Goal: Download file/media

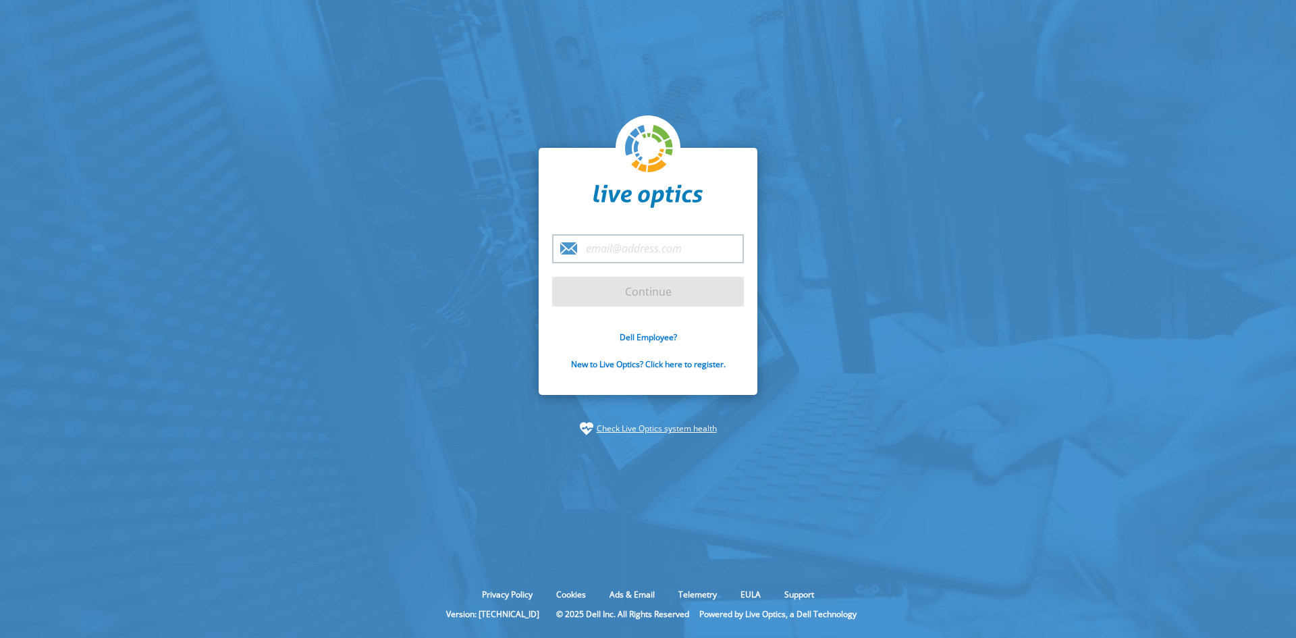
type input "[EMAIL_ADDRESS][DOMAIN_NAME]"
click at [572, 288] on input "Continue" at bounding box center [648, 292] width 192 height 30
click at [572, 290] on input "Continue" at bounding box center [648, 292] width 192 height 30
click at [572, 296] on input "Continue" at bounding box center [648, 292] width 192 height 30
click at [572, 295] on input "Continue" at bounding box center [648, 292] width 192 height 30
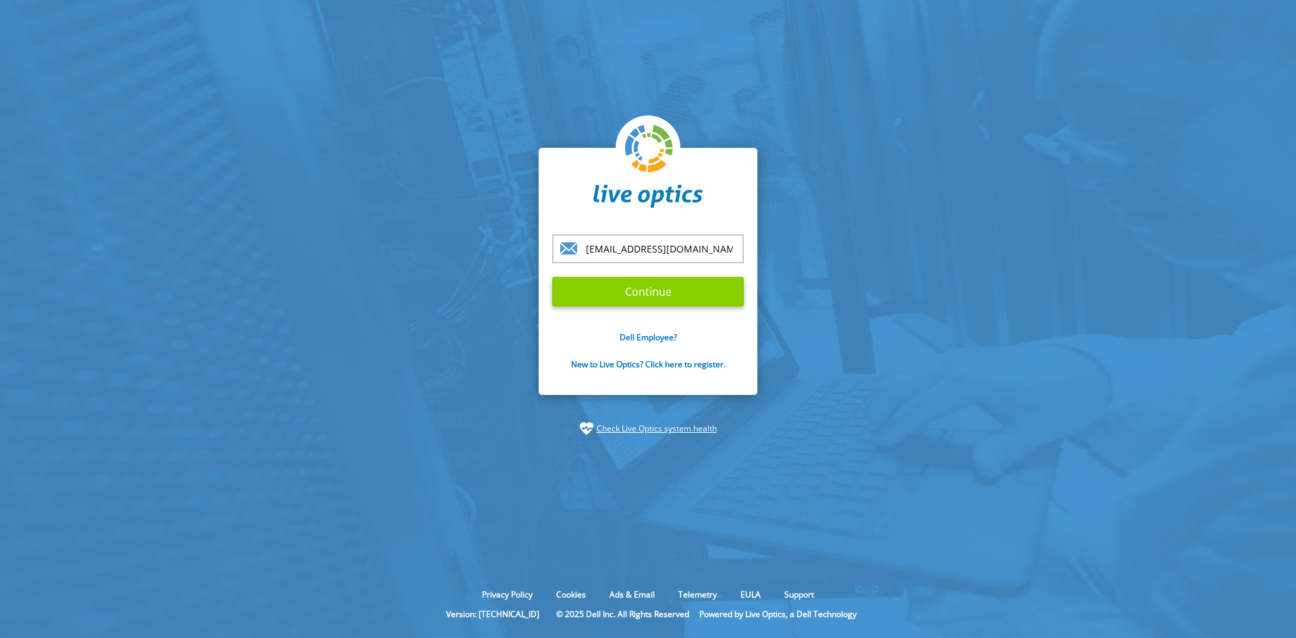
click at [572, 295] on form "[EMAIL_ADDRESS][DOMAIN_NAME] Continue Dell Employee? New to Live Optics? Click …" at bounding box center [648, 309] width 192 height 151
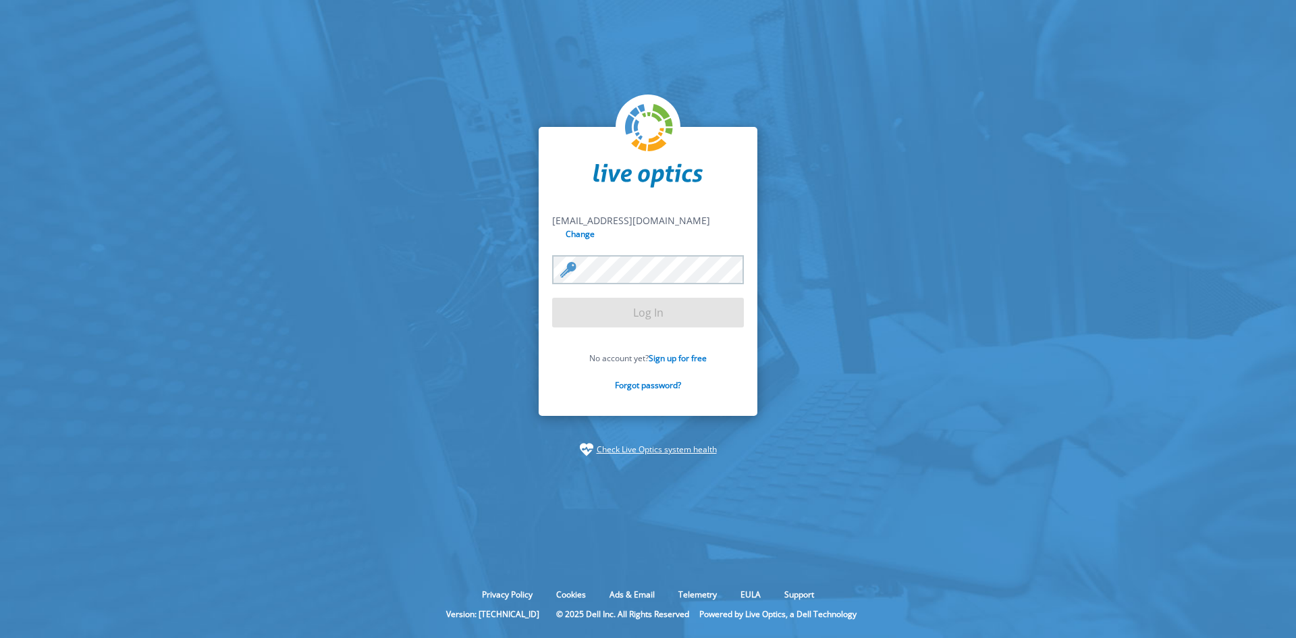
click at [572, 295] on form "dvaldes@unitrends.com dvaldes@unitrends.com Change Log In No account yet? Sign …" at bounding box center [648, 310] width 192 height 192
click at [572, 300] on form "dvaldes@unitrends.com dvaldes@unitrends.com Change Log In No account yet? Sign …" at bounding box center [648, 310] width 192 height 192
click at [572, 215] on div "dvaldes@unitrends.com dvaldes@unitrends.com Change Log In No account yet? Sign …" at bounding box center [648, 271] width 219 height 289
drag, startPoint x: 724, startPoint y: 334, endPoint x: 721, endPoint y: 352, distance: 17.9
click at [572, 337] on form "dvaldes@unitrends.com dvaldes@unitrends.com Change Log In No account yet? Sign …" at bounding box center [648, 310] width 192 height 192
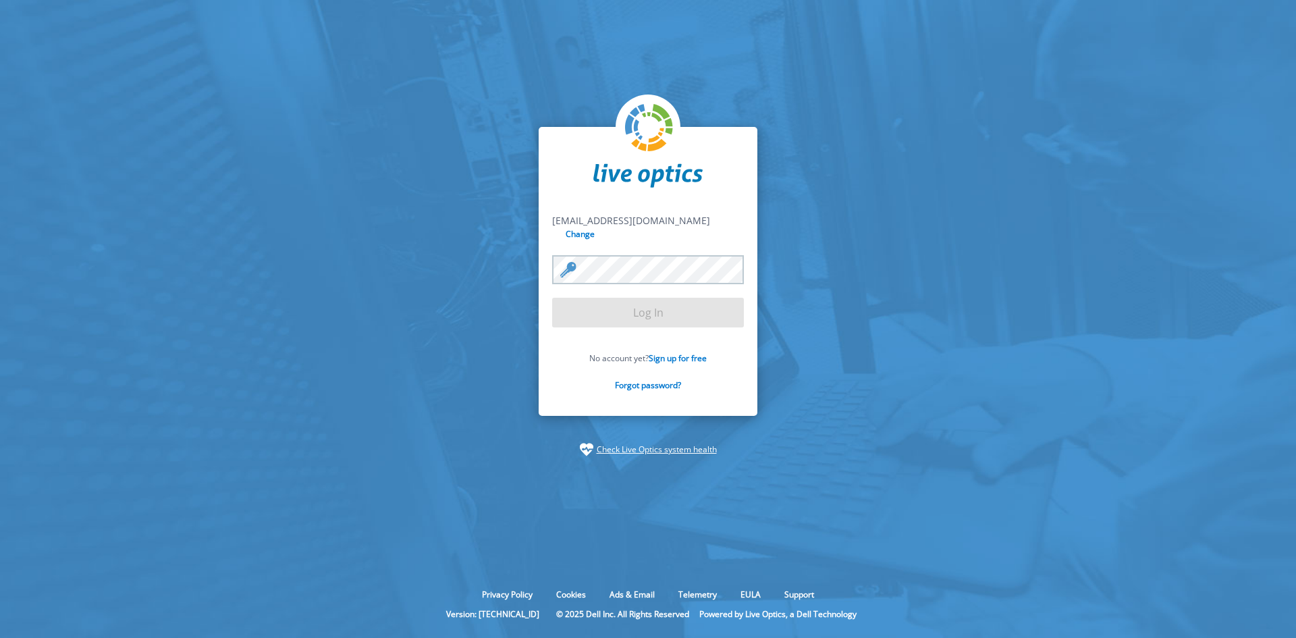
click at [572, 312] on form "dvaldes@unitrends.com dvaldes@unitrends.com Change Log In No account yet? Sign …" at bounding box center [648, 310] width 192 height 192
click at [568, 261] on div at bounding box center [648, 269] width 192 height 29
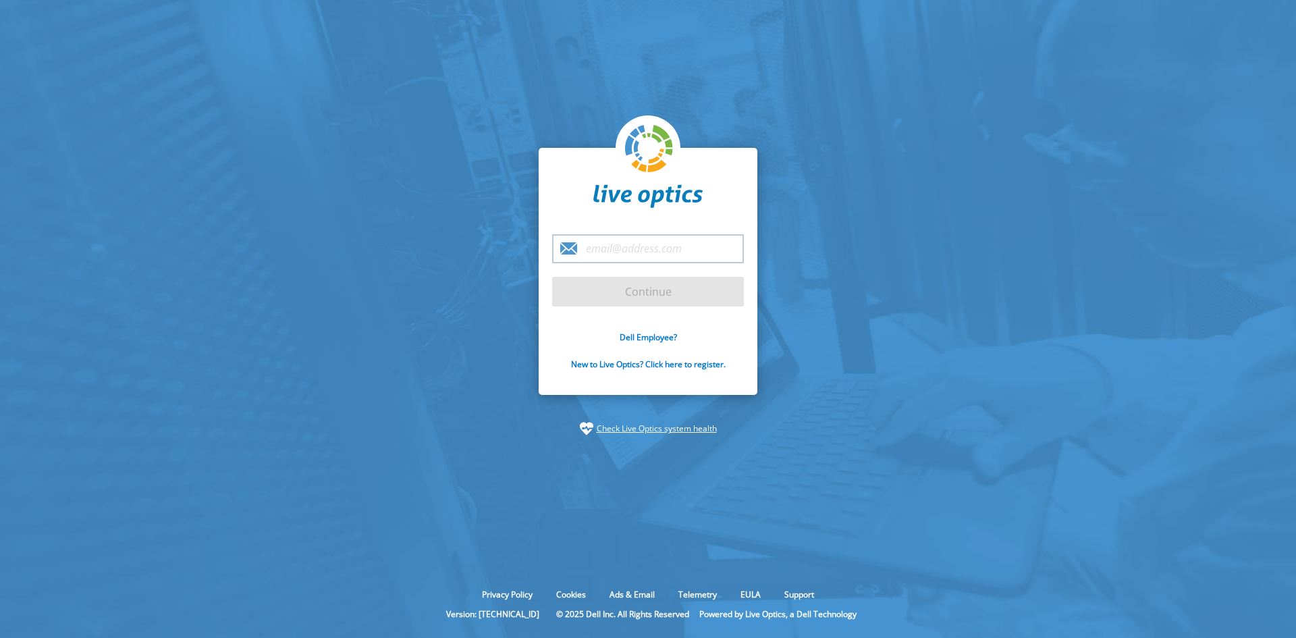
click at [665, 254] on input "email" at bounding box center [648, 248] width 192 height 29
type input "[EMAIL_ADDRESS][DOMAIN_NAME]"
click at [676, 294] on input "Continue" at bounding box center [648, 292] width 192 height 30
click at [686, 294] on input "Continue" at bounding box center [648, 292] width 192 height 30
click at [624, 298] on input "Continue" at bounding box center [648, 292] width 192 height 30
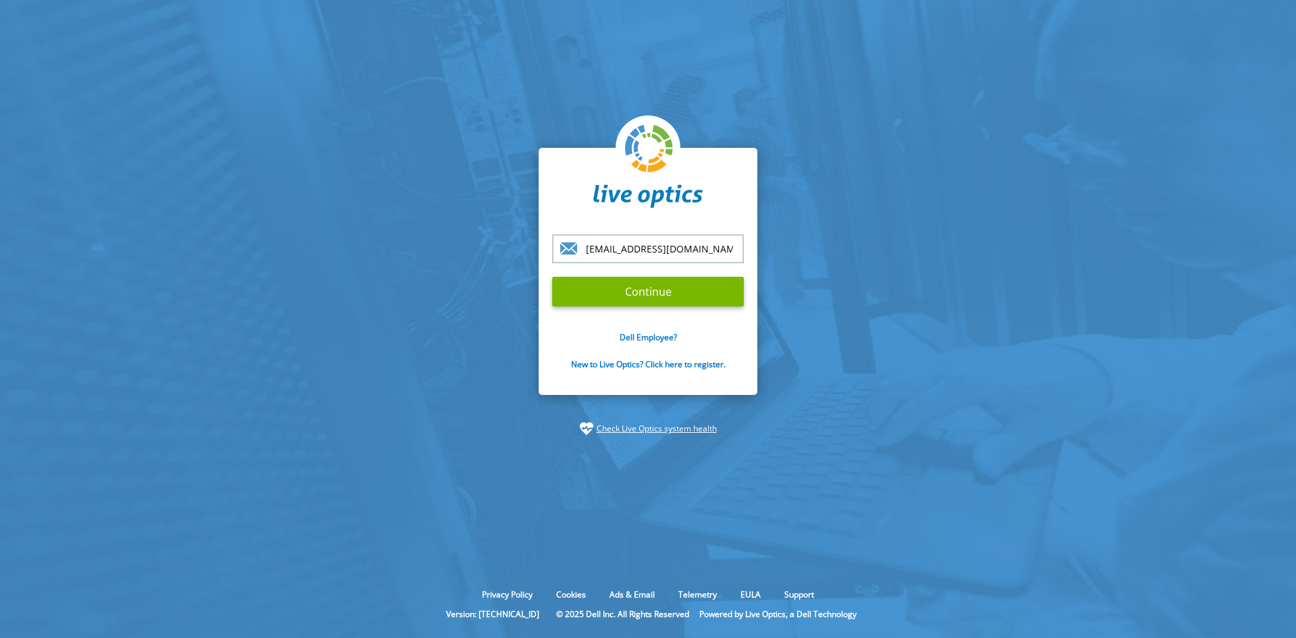
click at [624, 296] on form "[EMAIL_ADDRESS][DOMAIN_NAME] Continue Dell Employee? New to Live Optics? Click …" at bounding box center [648, 309] width 192 height 151
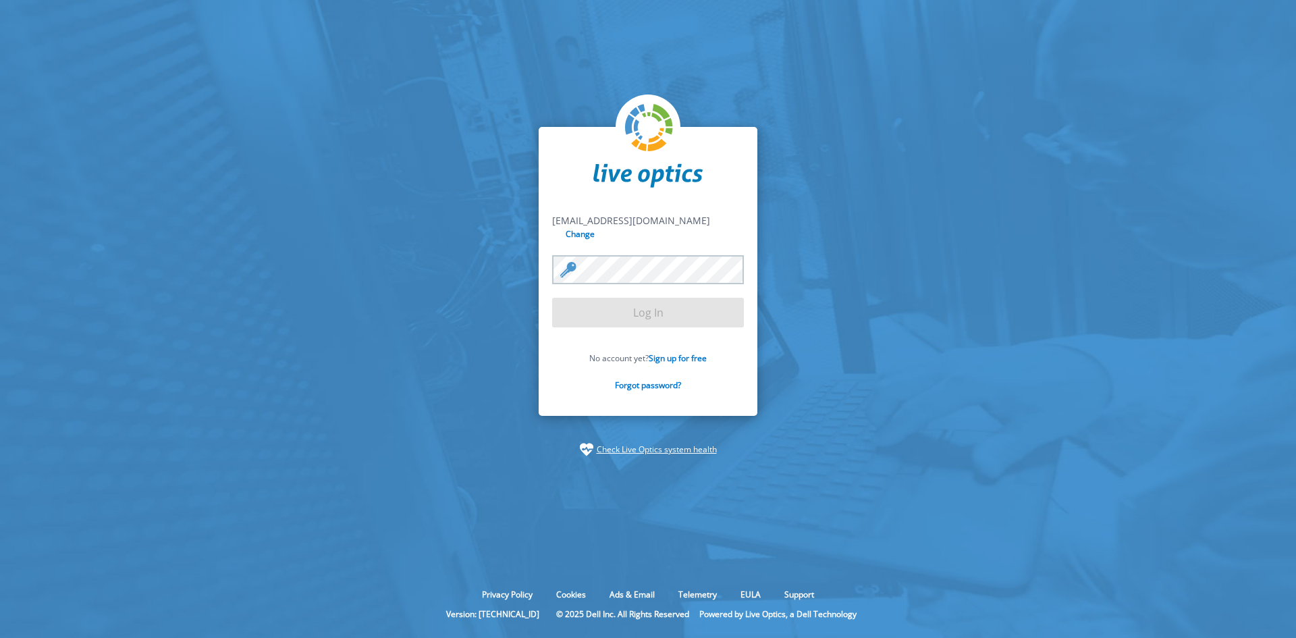
click at [518, 403] on section "[EMAIL_ADDRESS][DOMAIN_NAME] [EMAIL_ADDRESS][DOMAIN_NAME] Change Log In No acco…" at bounding box center [648, 291] width 1296 height 583
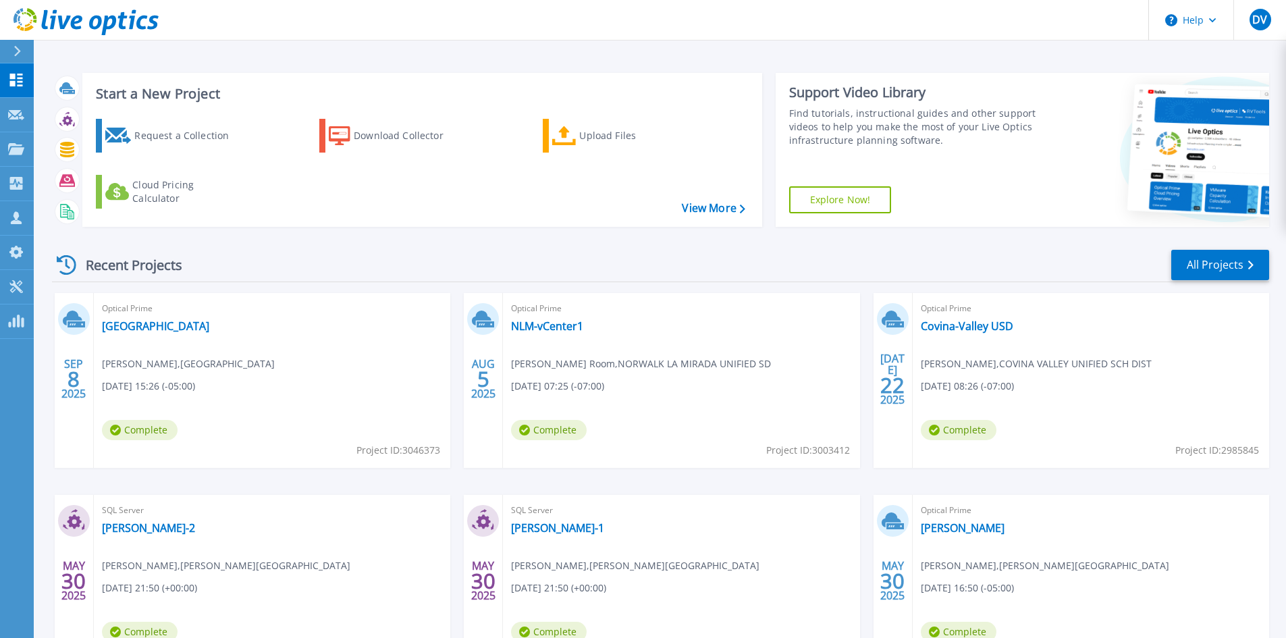
click at [137, 431] on span "Complete" at bounding box center [140, 430] width 76 height 20
click at [148, 325] on link "[GEOGRAPHIC_DATA]" at bounding box center [155, 325] width 107 height 13
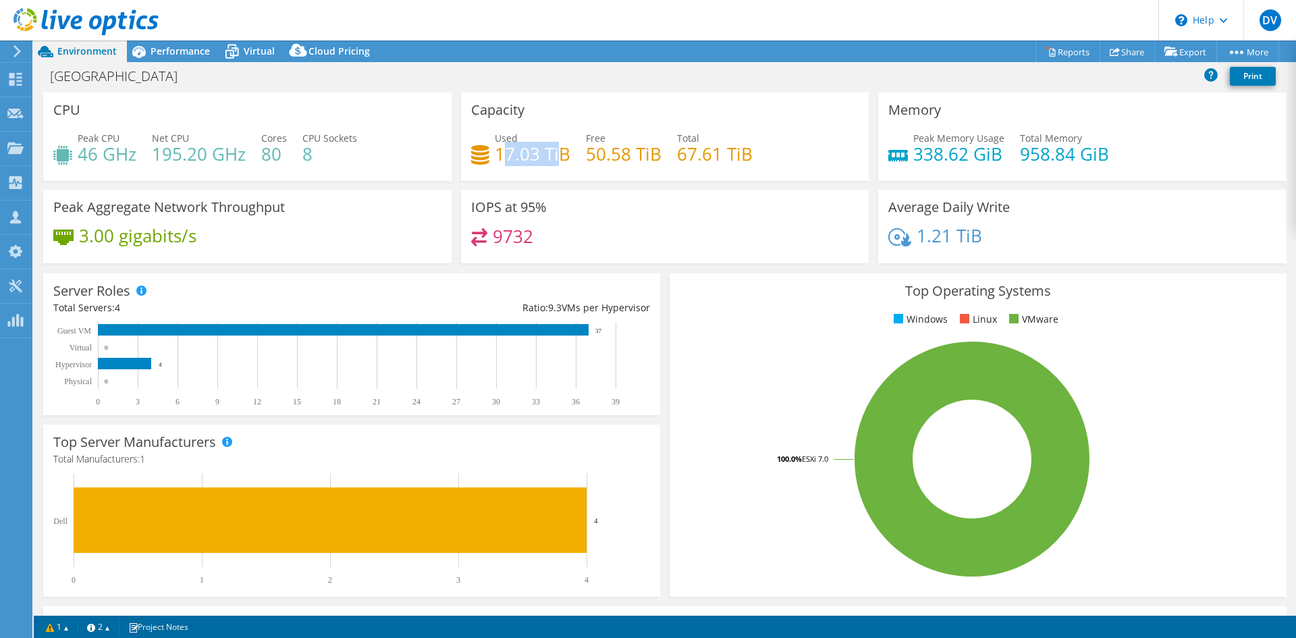
drag, startPoint x: 497, startPoint y: 159, endPoint x: 558, endPoint y: 157, distance: 60.8
click at [558, 157] on h4 "17.03 TiB" at bounding box center [533, 153] width 76 height 15
click at [1189, 52] on link "Export" at bounding box center [1185, 51] width 63 height 21
click at [1064, 51] on link "Reports" at bounding box center [1067, 51] width 65 height 21
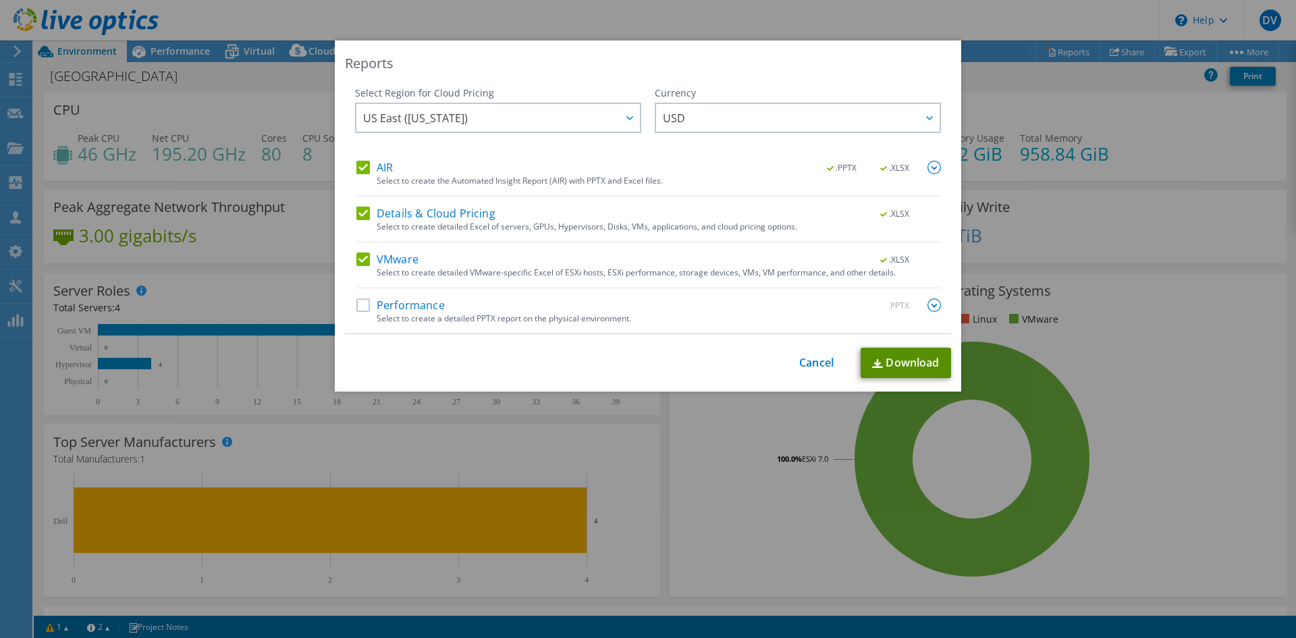
click at [915, 368] on link "Download" at bounding box center [905, 363] width 90 height 30
